Goal: Information Seeking & Learning: Learn about a topic

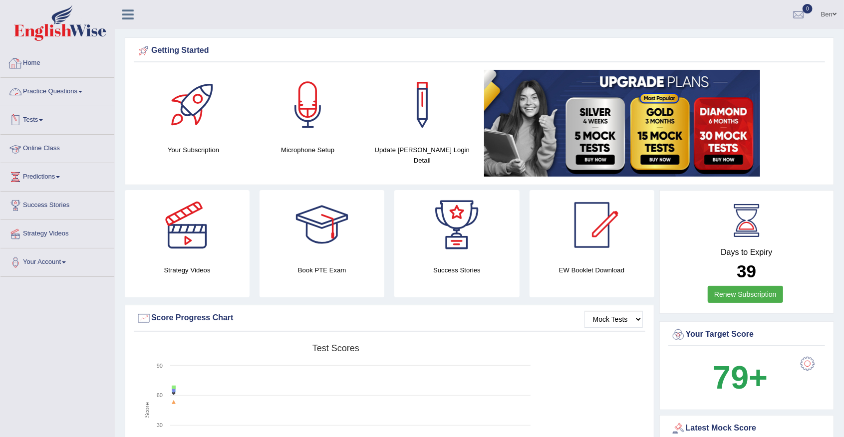
click at [68, 90] on link "Practice Questions" at bounding box center [57, 90] width 114 height 25
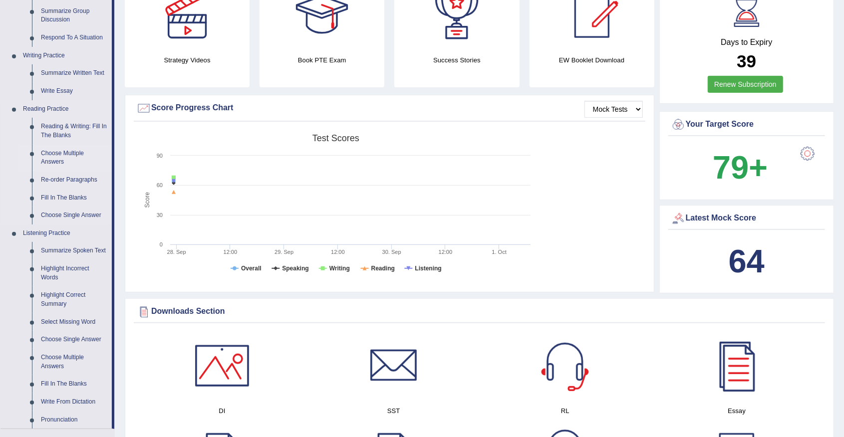
scroll to position [200, 0]
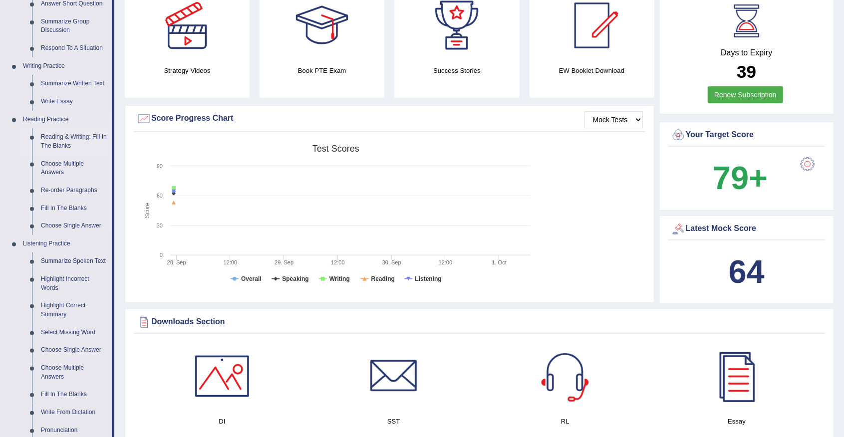
click at [51, 138] on link "Reading & Writing: Fill In The Blanks" at bounding box center [73, 141] width 75 height 26
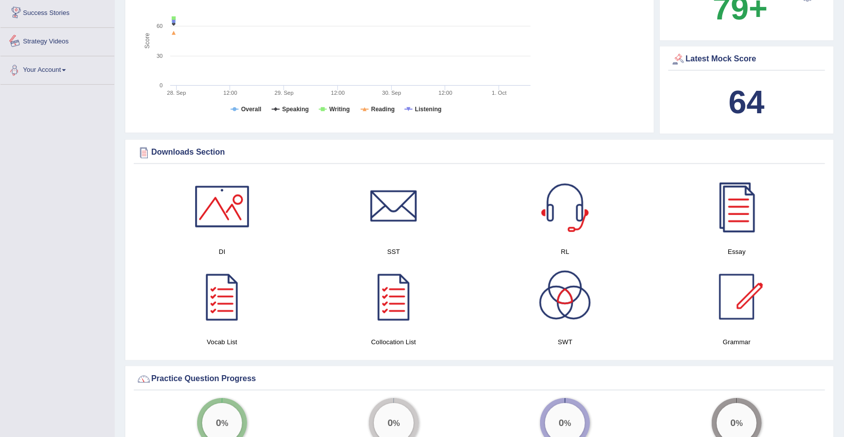
scroll to position [731, 0]
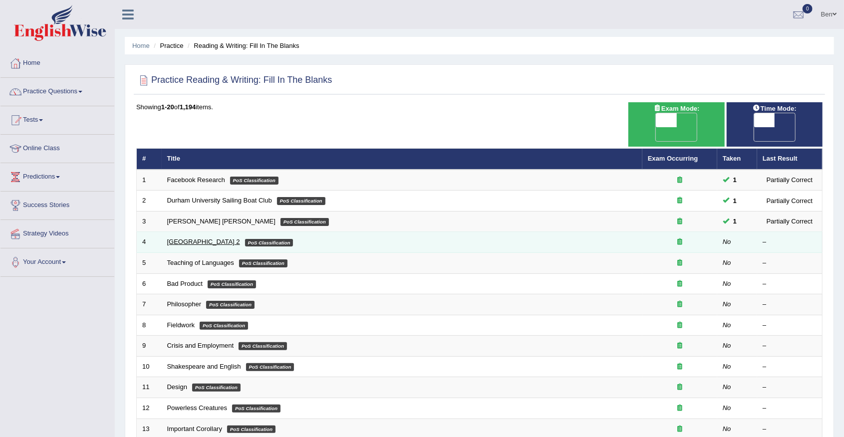
click at [200, 238] on link "Golden Gate Bridge 2" at bounding box center [203, 241] width 73 height 7
